Goal: Task Accomplishment & Management: Use online tool/utility

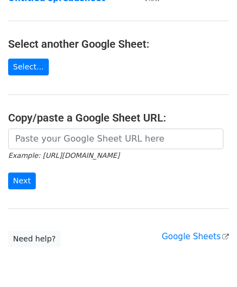
scroll to position [109, 0]
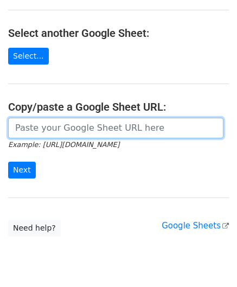
click at [18, 131] on input "url" at bounding box center [116, 128] width 216 height 21
paste input "[URL][DOMAIN_NAME]"
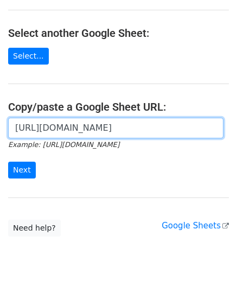
scroll to position [0, 236]
type input "[URL][DOMAIN_NAME]"
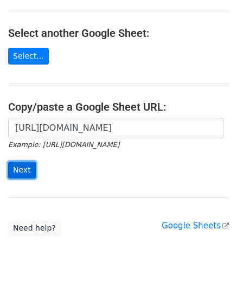
click at [23, 171] on input "Next" at bounding box center [22, 170] width 28 height 17
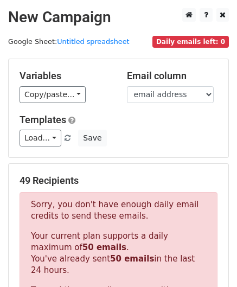
scroll to position [367, 0]
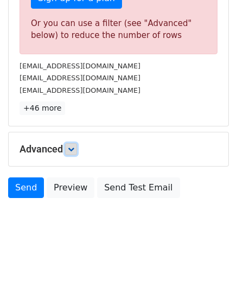
click at [73, 146] on icon at bounding box center [71, 149] width 7 height 7
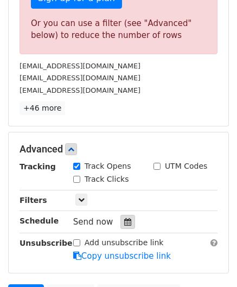
click at [124, 219] on icon at bounding box center [127, 222] width 7 height 8
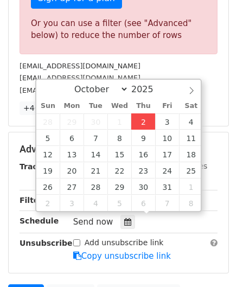
type input "[DATE] 12:00"
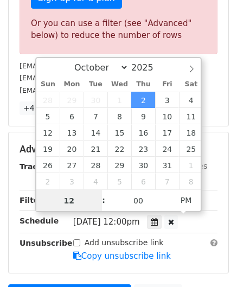
scroll to position [0, 0]
paste input "8"
type input "8"
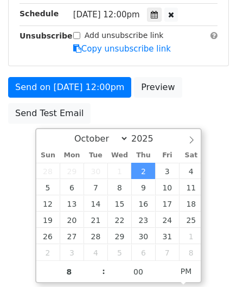
type input "[DATE] 20:00"
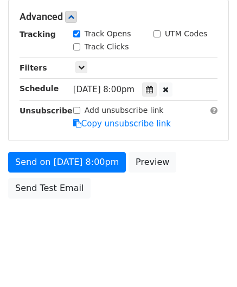
scroll to position [498, 0]
